Goal: Task Accomplishment & Management: Complete application form

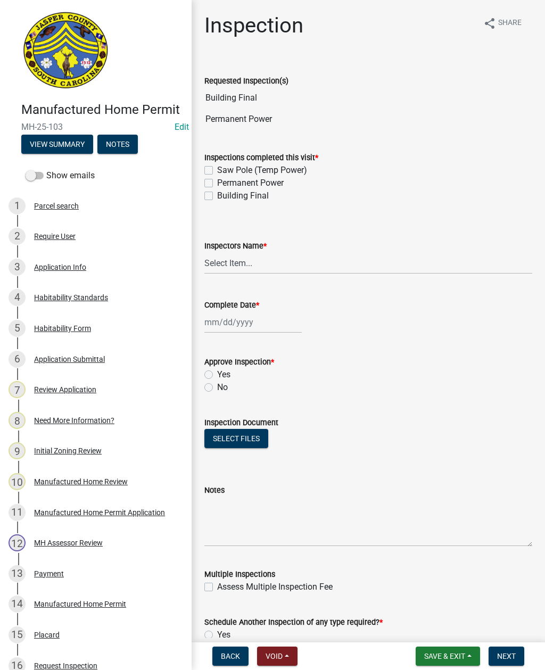
click at [217, 180] on label "Permanent Power" at bounding box center [250, 183] width 67 height 13
click at [217, 180] on input "Permanent Power" at bounding box center [220, 180] width 7 height 7
checkbox input "true"
checkbox input "false"
checkbox input "true"
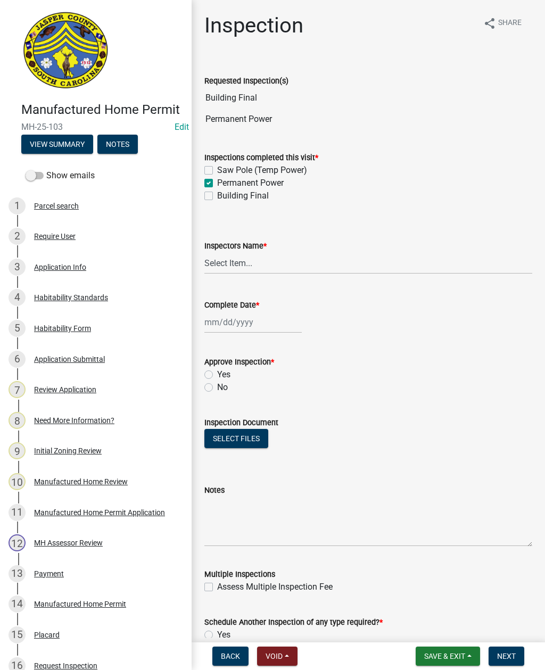
click at [217, 199] on label "Building Final" at bounding box center [243, 195] width 52 height 13
click at [217, 196] on input "Building Final" at bounding box center [220, 192] width 7 height 7
checkbox input "true"
checkbox input "false"
checkbox input "true"
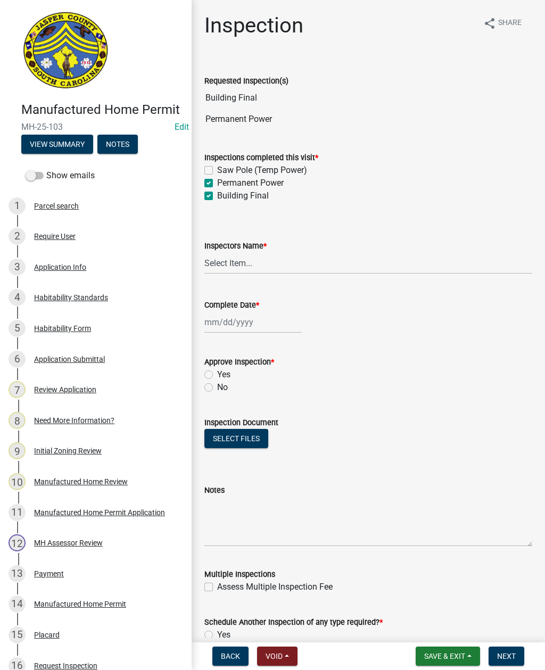
checkbox input "true"
click at [242, 266] on select "Select Item... [EMAIL_ADDRESS][DOMAIN_NAME] ([PERSON_NAME] ) rcampbell ([PERSON…" at bounding box center [368, 263] width 328 height 22
select select "2d9ba1e5-2fdd-4b15-98d0-073dcbeb5880"
click at [235, 327] on div at bounding box center [252, 322] width 97 height 22
select select "9"
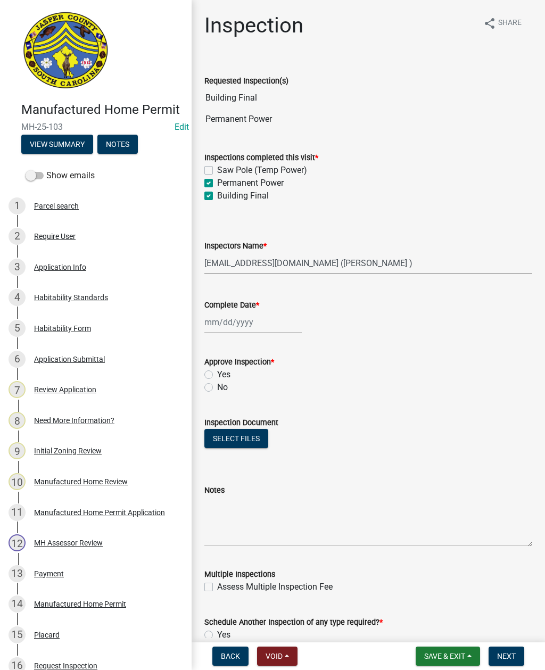
select select "2025"
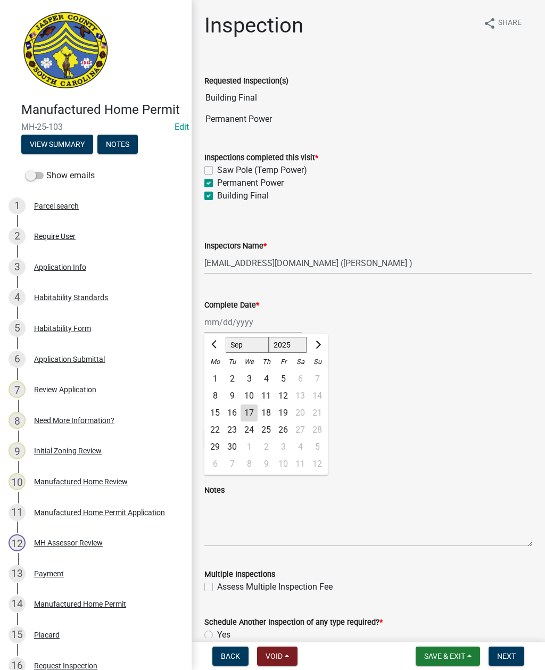
click at [250, 416] on div "17" at bounding box center [248, 412] width 17 height 17
type input "[DATE]"
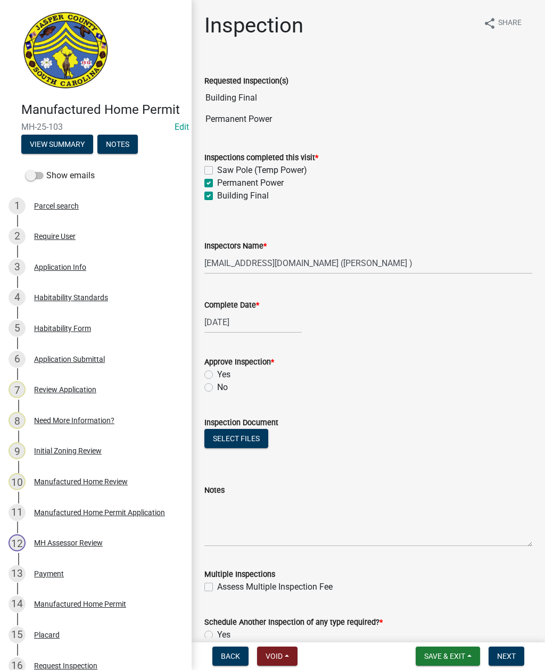
click at [206, 393] on div "No" at bounding box center [368, 387] width 328 height 13
click at [217, 391] on label "No" at bounding box center [222, 387] width 11 height 13
click at [217, 388] on input "No" at bounding box center [220, 384] width 7 height 7
radio input "true"
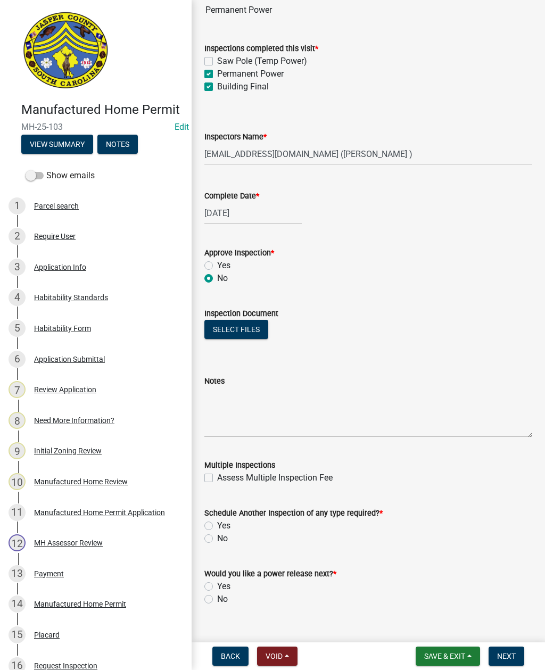
scroll to position [111, 0]
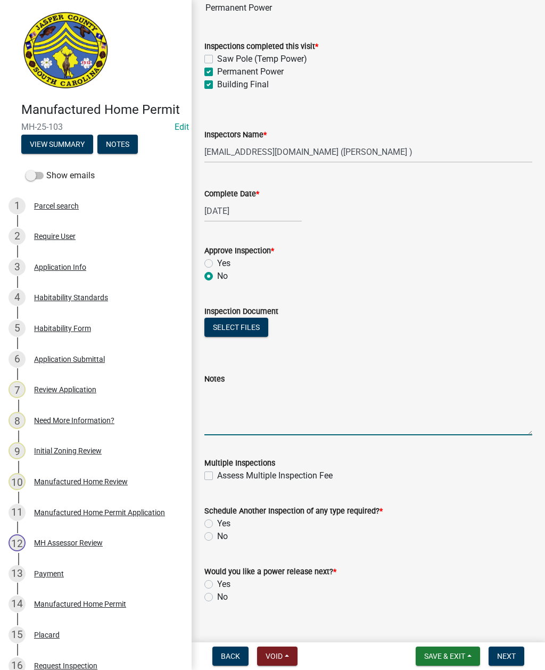
click at [270, 405] on textarea "Notes" at bounding box center [368, 410] width 328 height 50
click at [304, 409] on textarea "Need house numbers visible from the road Install range Install smoke detectors …" at bounding box center [368, 410] width 328 height 50
click at [452, 411] on textarea "Need house numbers visible from the road Install range Install smoke detectors …" at bounding box center [368, 410] width 328 height 50
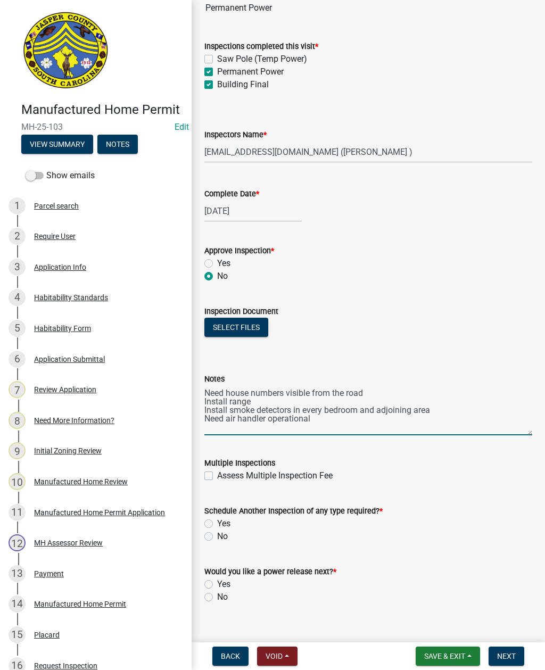
click at [333, 418] on textarea "Need house numbers visible from the road Install range Install smoke detectors …" at bounding box center [368, 410] width 328 height 50
click at [242, 426] on textarea "Need house numbers visible from the road Install range Install smoke detectors …" at bounding box center [368, 410] width 328 height 50
click at [421, 421] on textarea "Need house numbers visible from the road Install range Install smoke detectors …" at bounding box center [368, 410] width 328 height 50
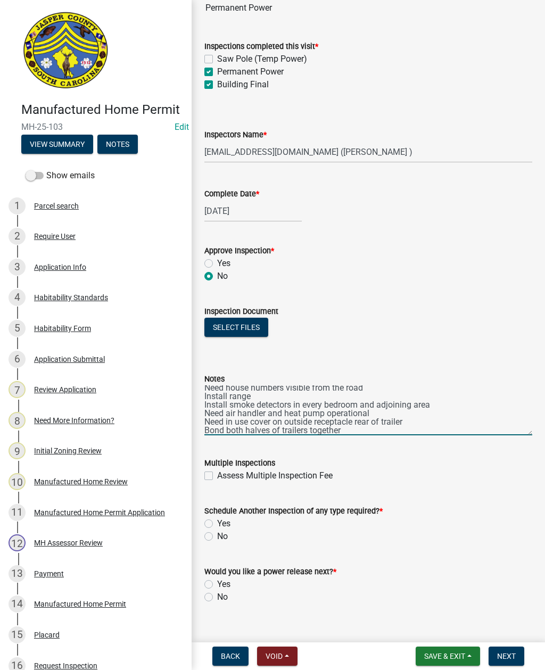
click at [244, 434] on textarea "Need house numbers visible from the road Install range Install smoke detectors …" at bounding box center [368, 410] width 328 height 50
click at [247, 430] on textarea "Need house numbers visible from the road Install range Install smoke detectors …" at bounding box center [368, 410] width 328 height 50
click at [335, 431] on textarea "Need house numbers visible from the road Install range Install smoke detectors …" at bounding box center [368, 410] width 328 height 50
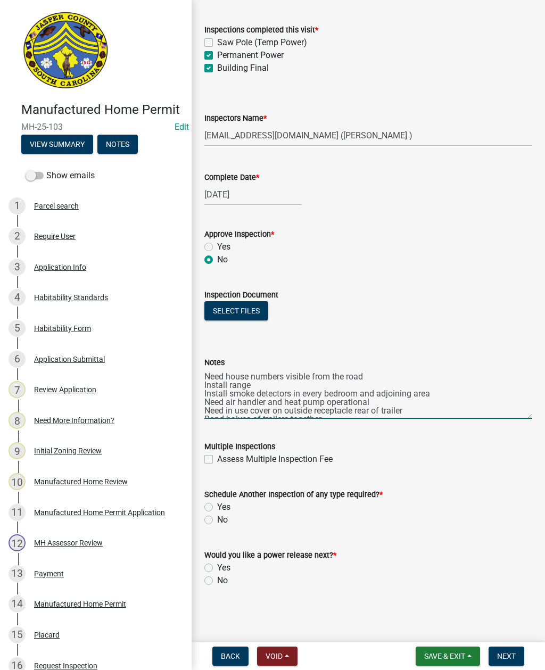
scroll to position [128, 0]
type textarea "Need house numbers visible from the road Install range Install smoke detectors …"
click at [217, 505] on label "Yes" at bounding box center [223, 507] width 13 height 13
click at [217, 505] on input "Yes" at bounding box center [220, 504] width 7 height 7
radio input "true"
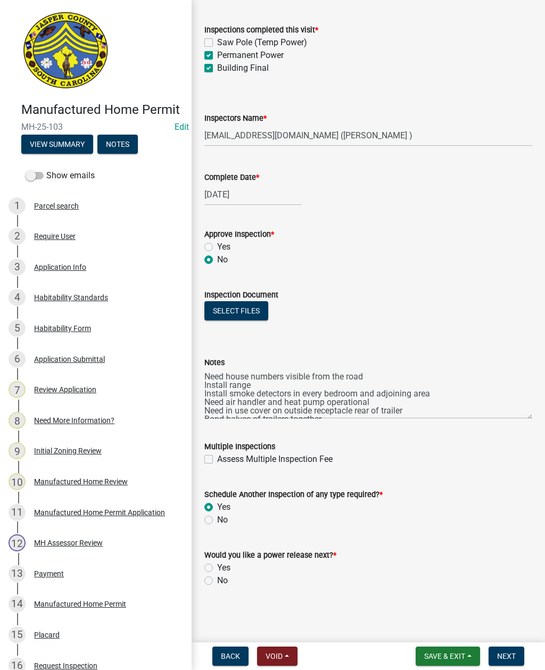
click at [217, 582] on label "No" at bounding box center [222, 580] width 11 height 13
click at [217, 581] on input "No" at bounding box center [220, 577] width 7 height 7
radio input "true"
click at [504, 656] on span "Next" at bounding box center [506, 656] width 19 height 9
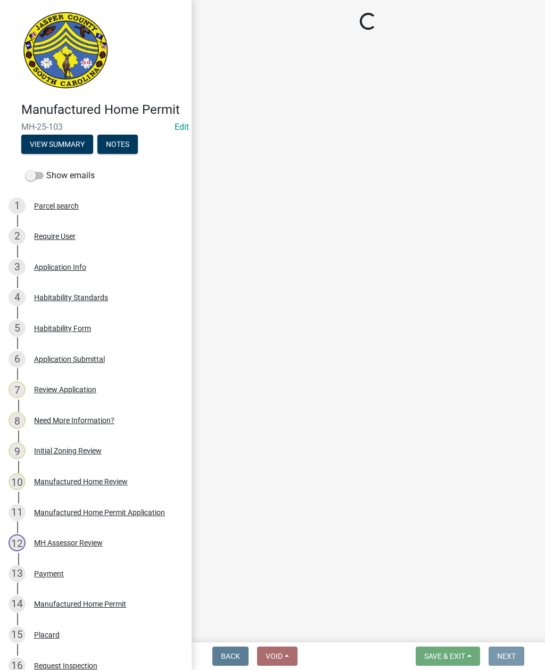
scroll to position [0, 0]
